Goal: Task Accomplishment & Management: Manage account settings

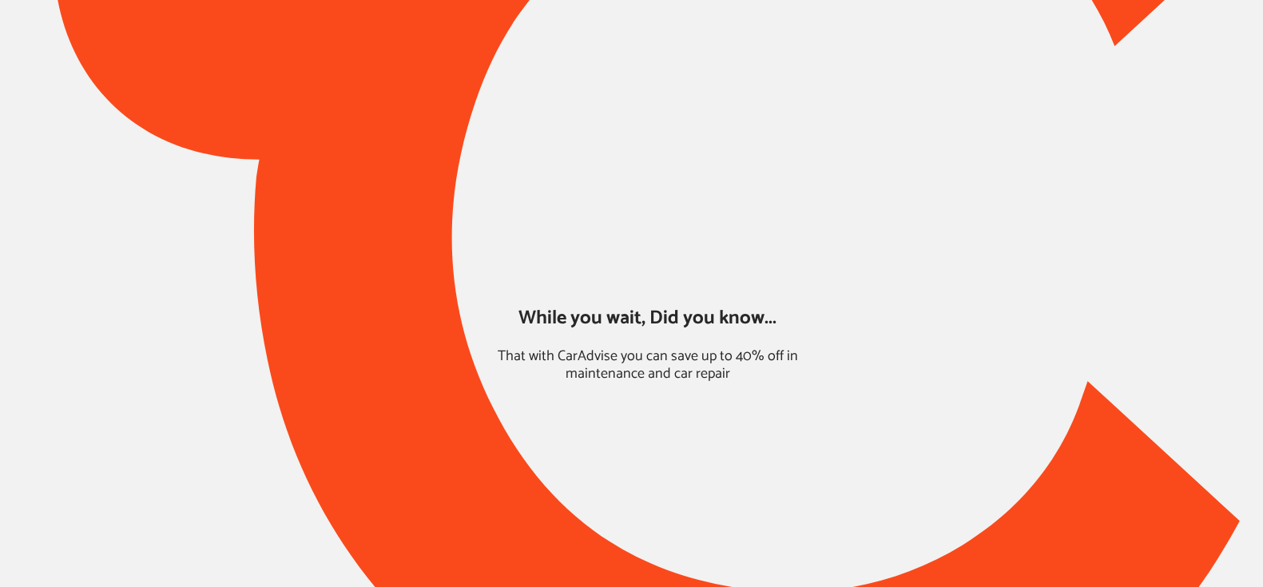
type input "*****"
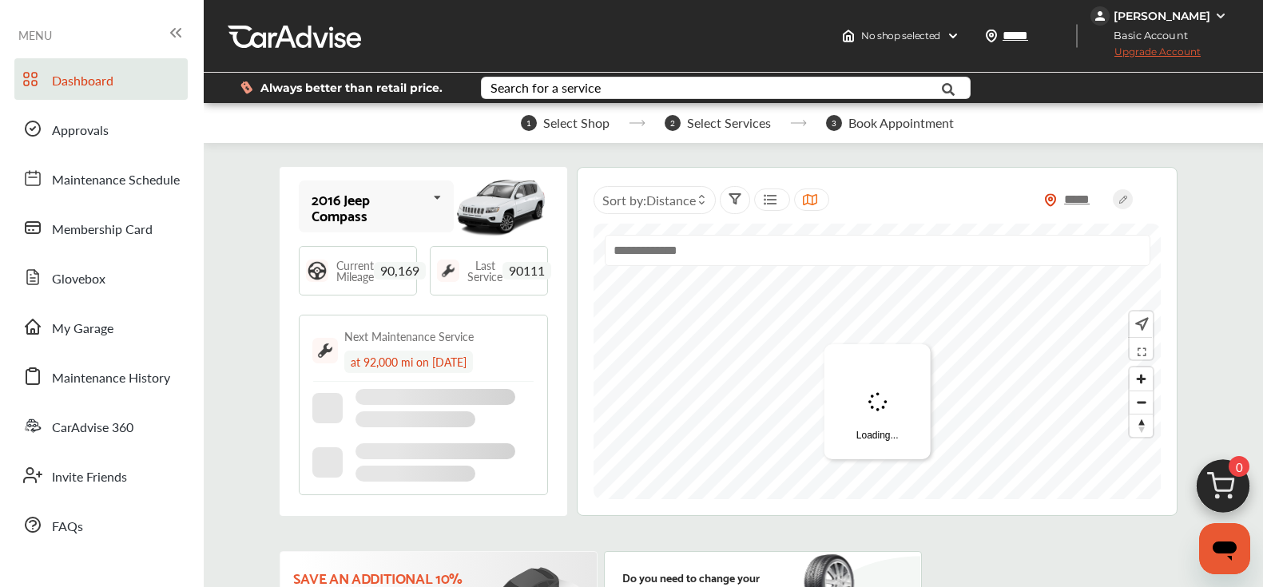
click at [1179, 13] on div "[PERSON_NAME]" at bounding box center [1162, 16] width 97 height 14
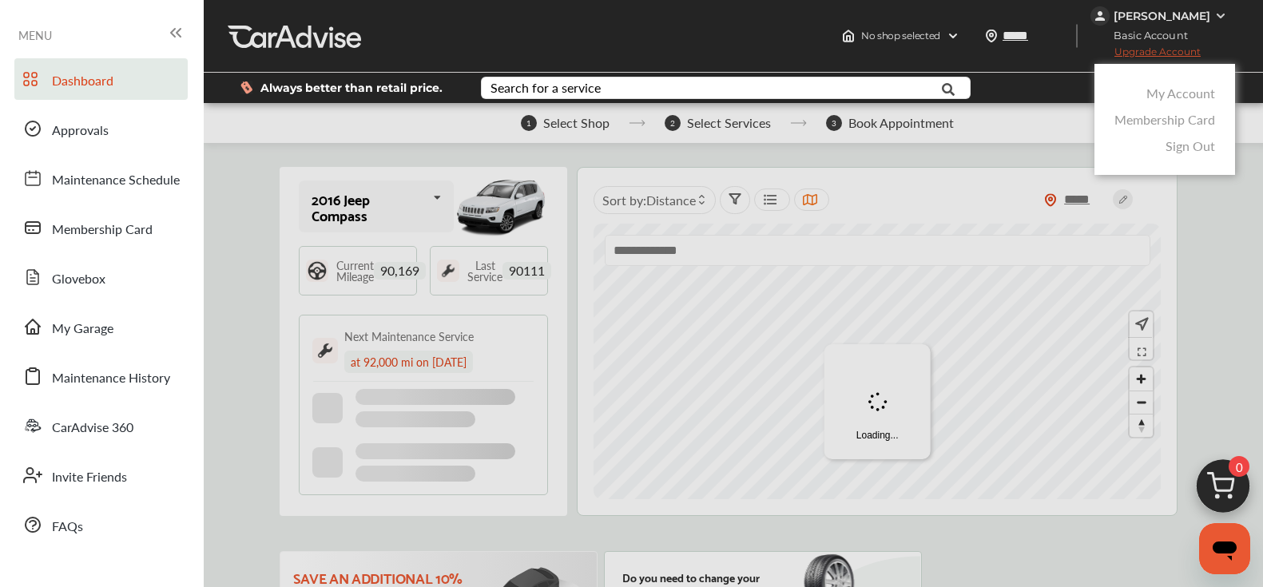
click at [1168, 93] on link "My Account" at bounding box center [1181, 93] width 69 height 18
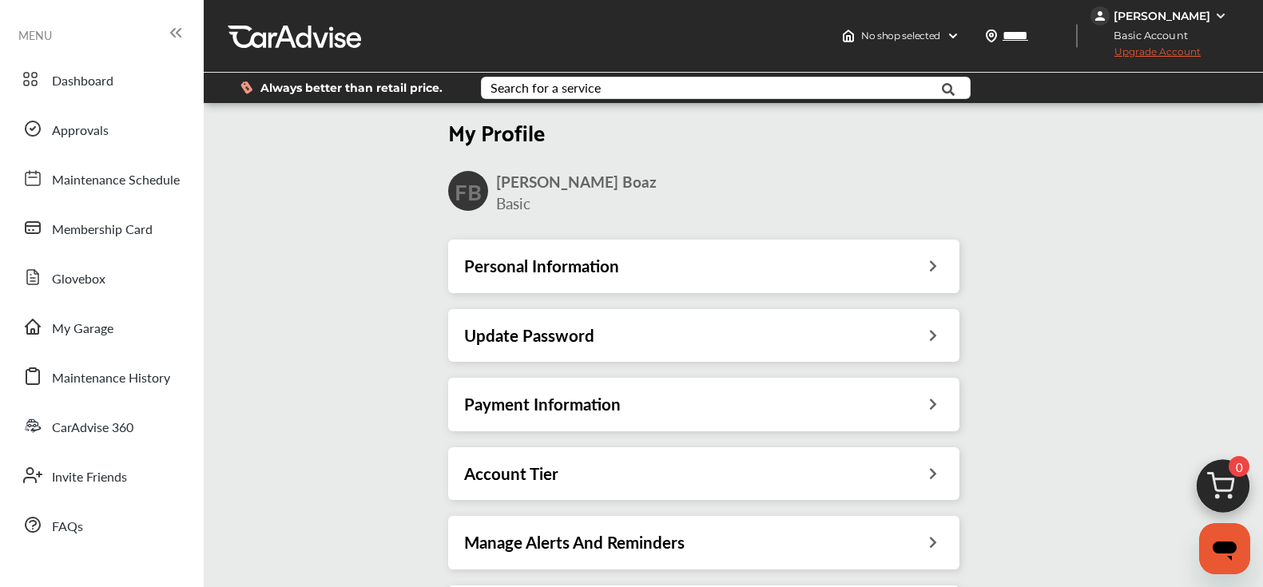
click at [574, 405] on h3 "Payment Information" at bounding box center [542, 404] width 157 height 21
